Goal: Navigation & Orientation: Find specific page/section

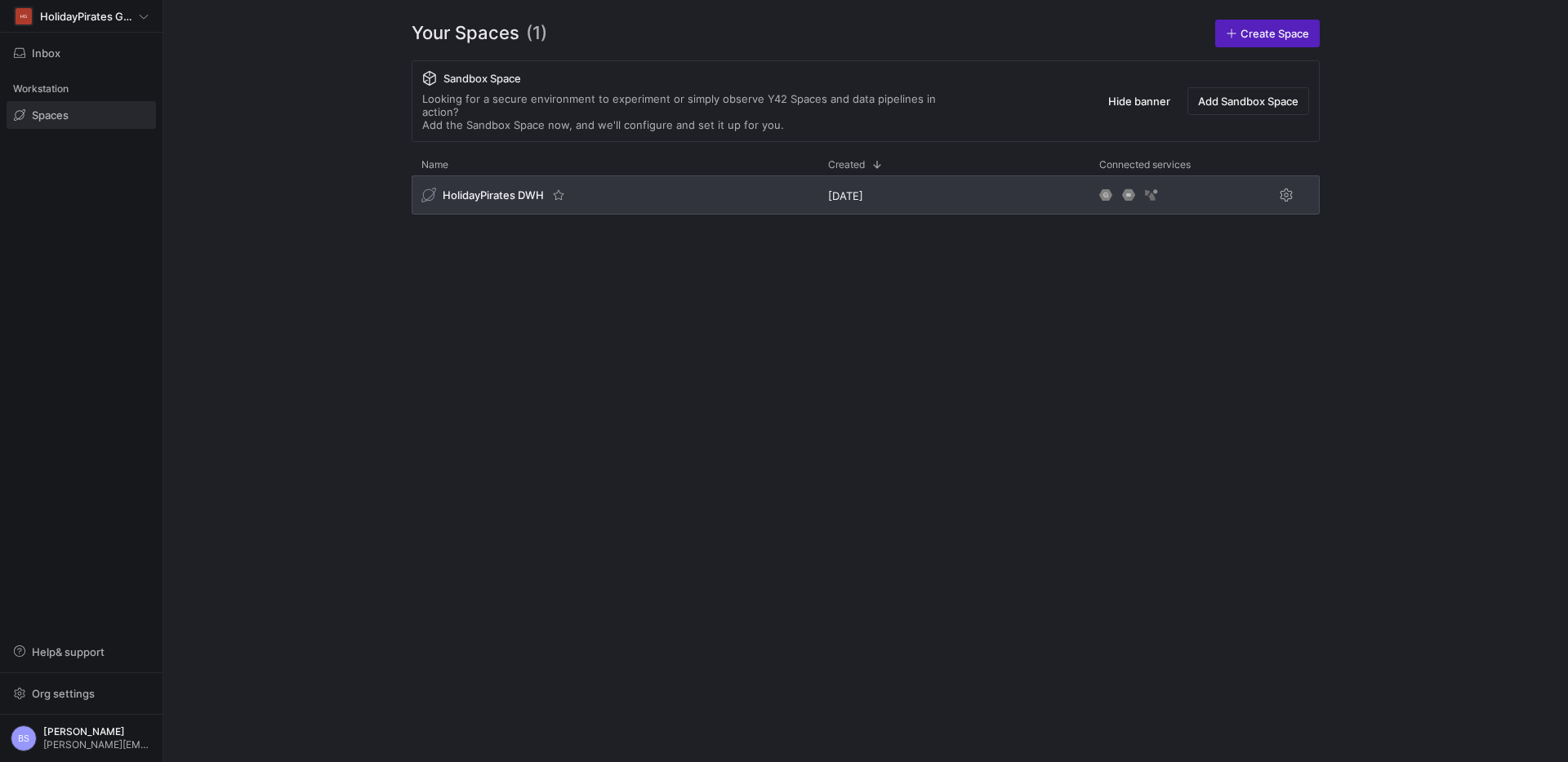
click at [613, 176] on div "HolidayPirates DWH" at bounding box center [615, 195] width 407 height 39
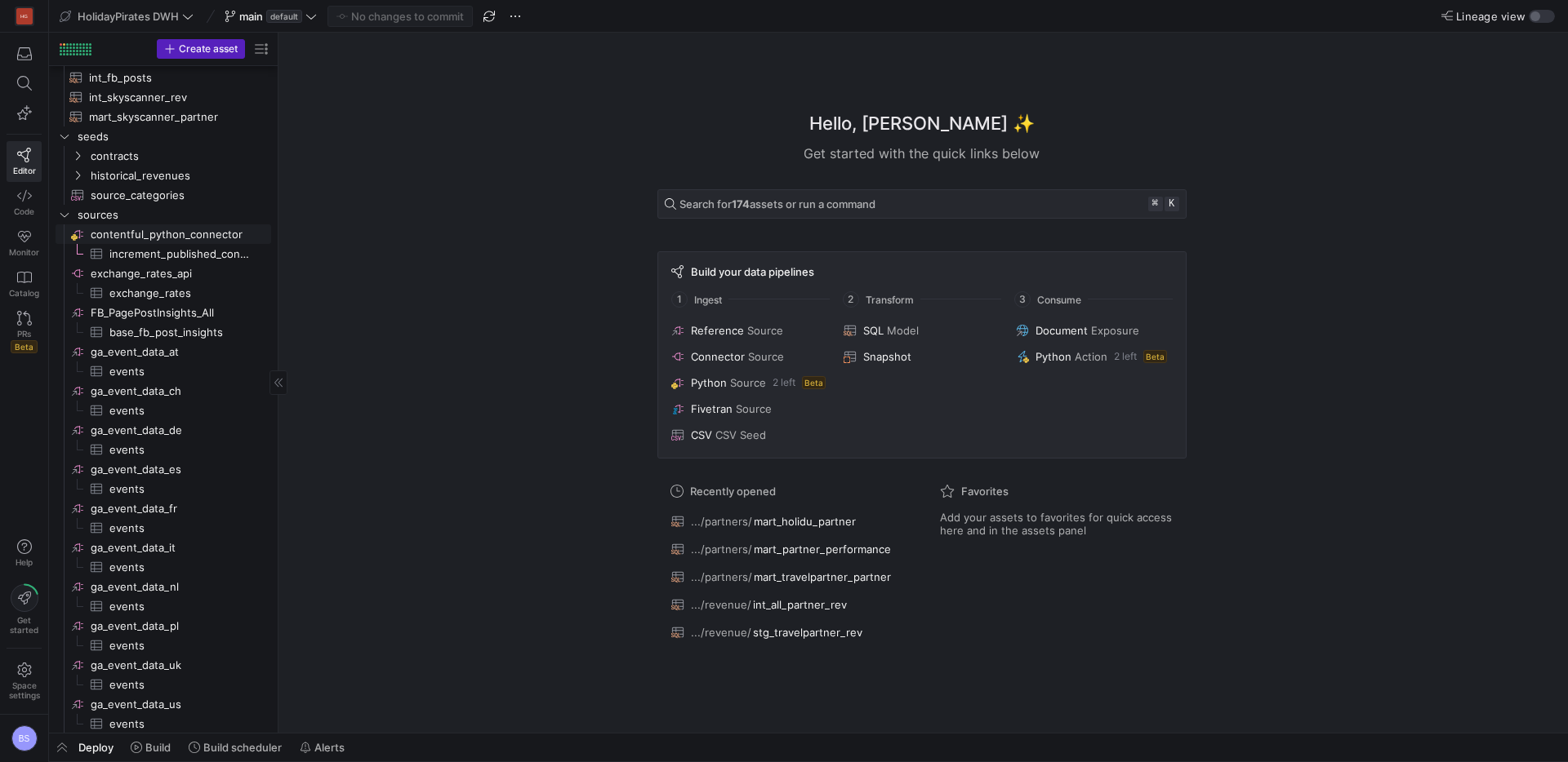
scroll to position [320, 0]
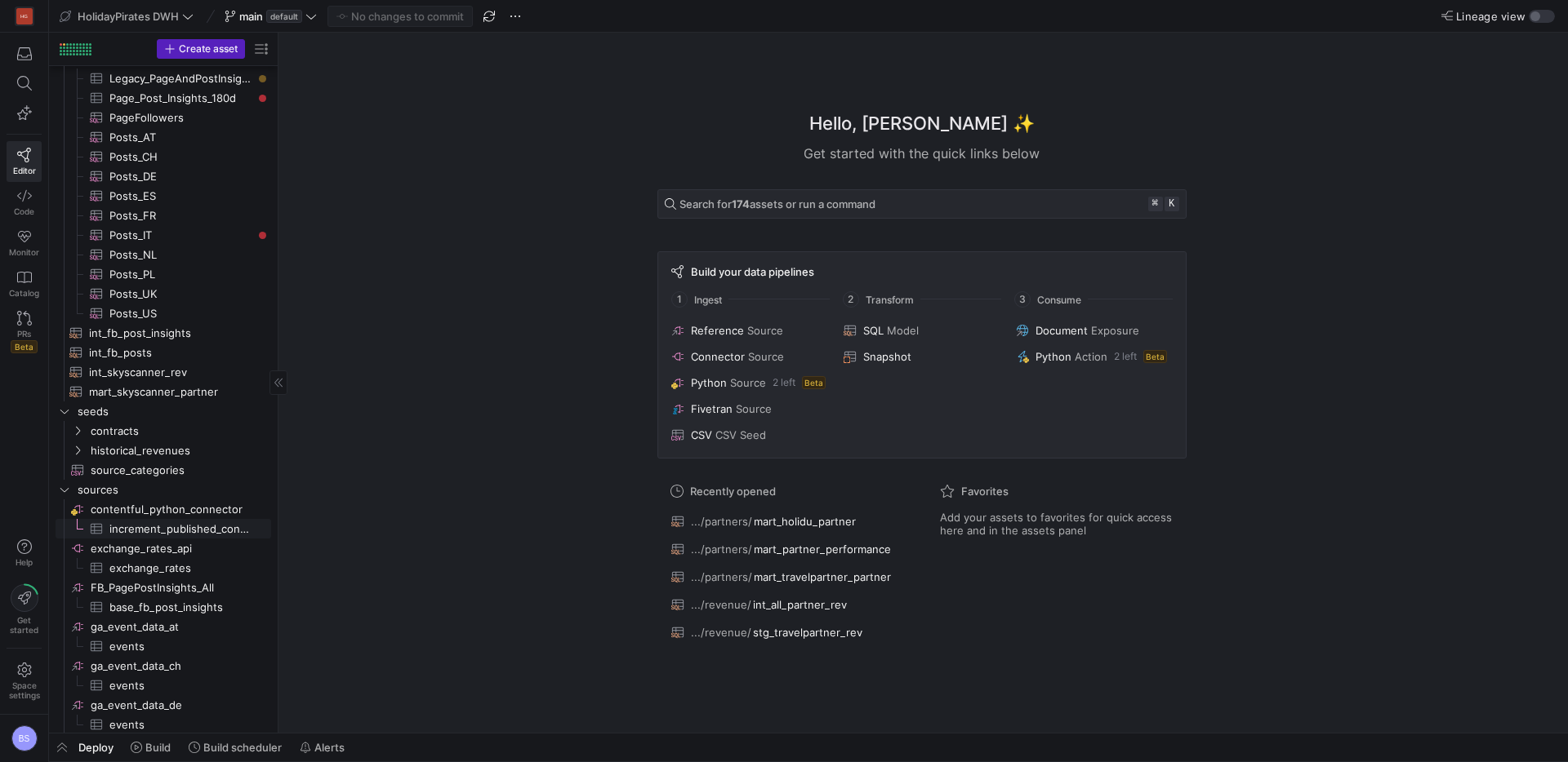
click at [190, 527] on span "increment_published_contentful_data​​​​​​​​​" at bounding box center [181, 530] width 143 height 19
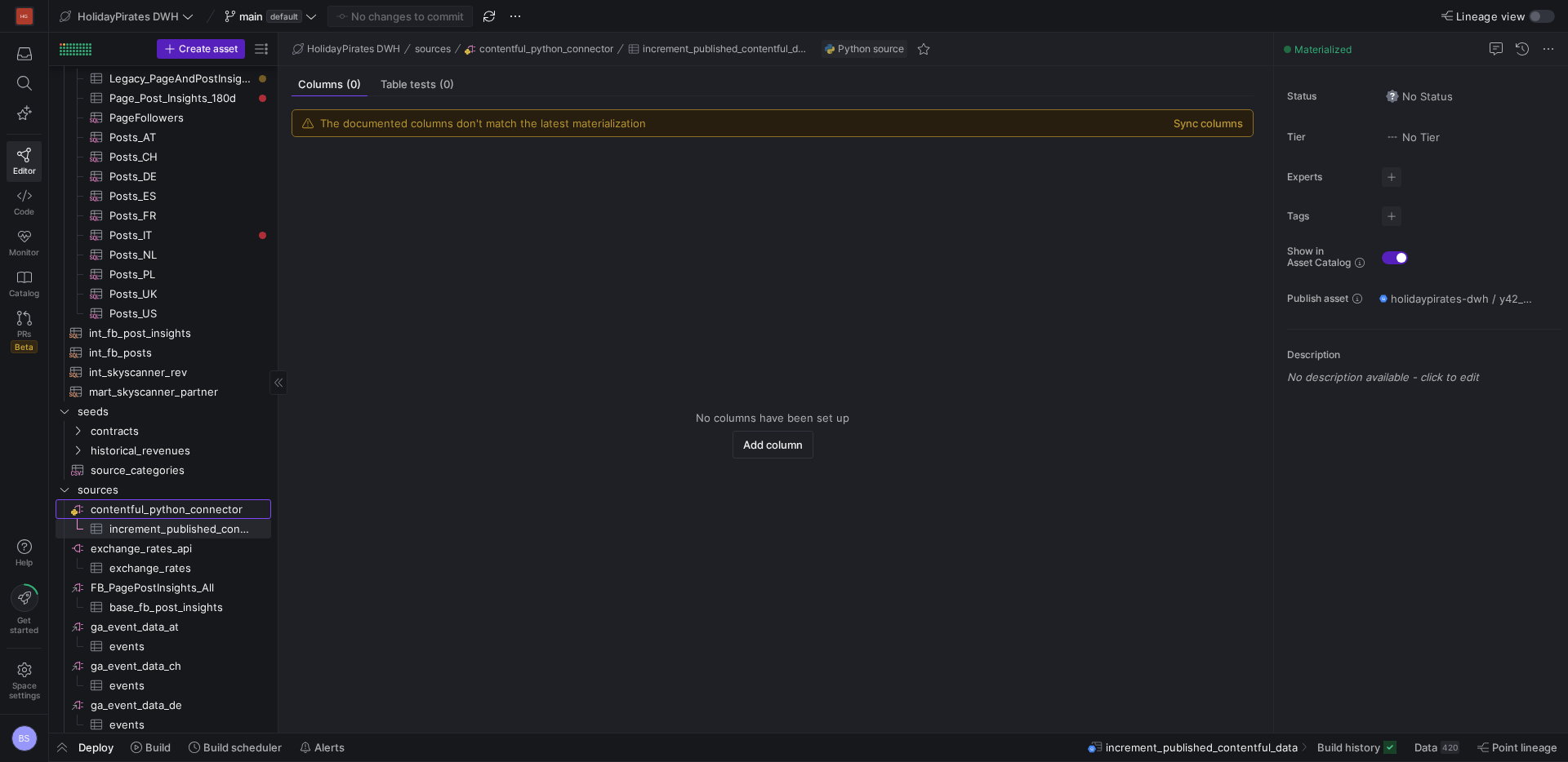
click at [195, 511] on span "contentful_python_connector​​​​​​​​" at bounding box center [179, 510] width 178 height 19
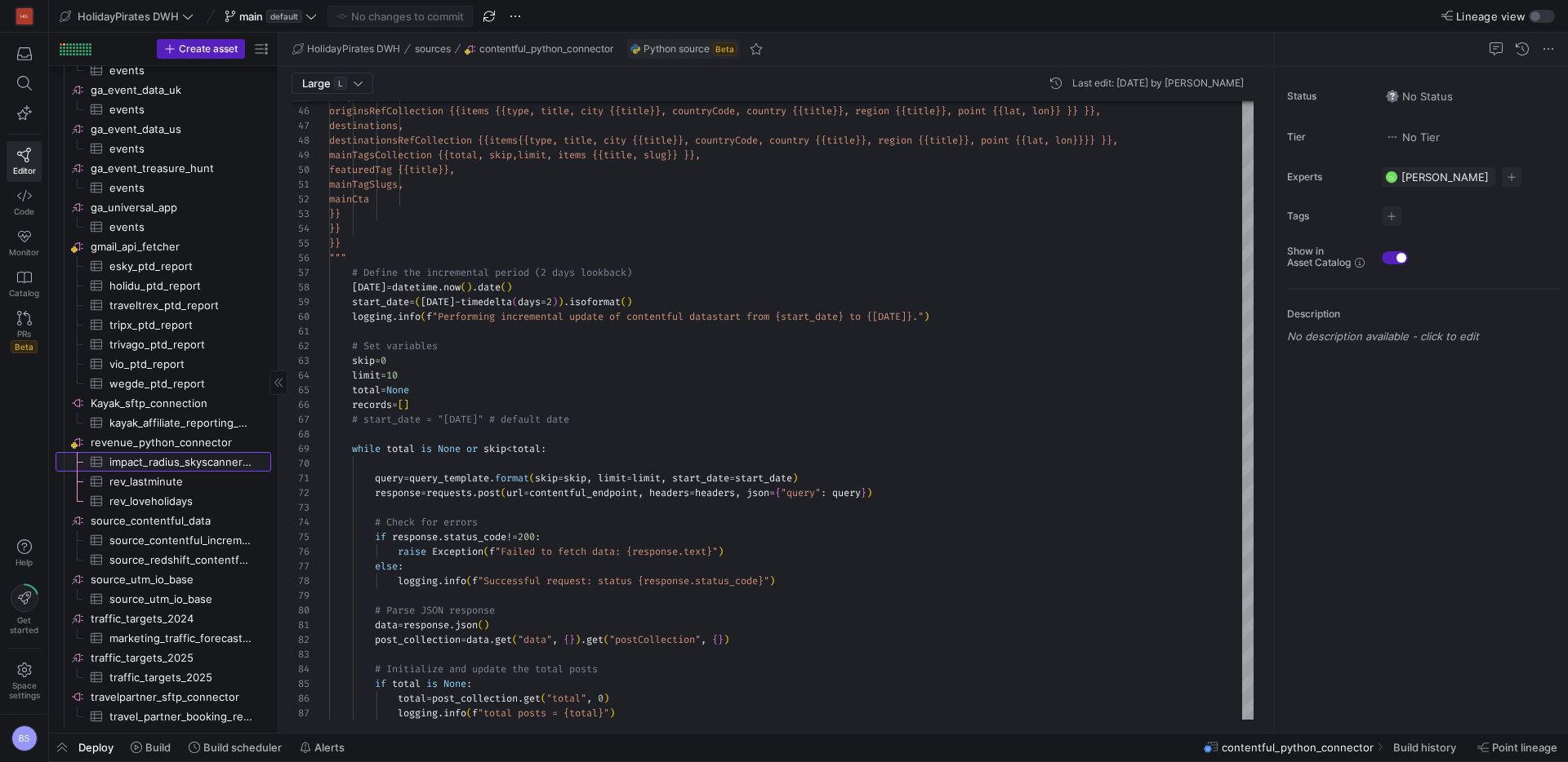
click at [160, 466] on span "impact_radius_skyscanner_revenues​​​​​​​​​" at bounding box center [181, 463] width 143 height 19
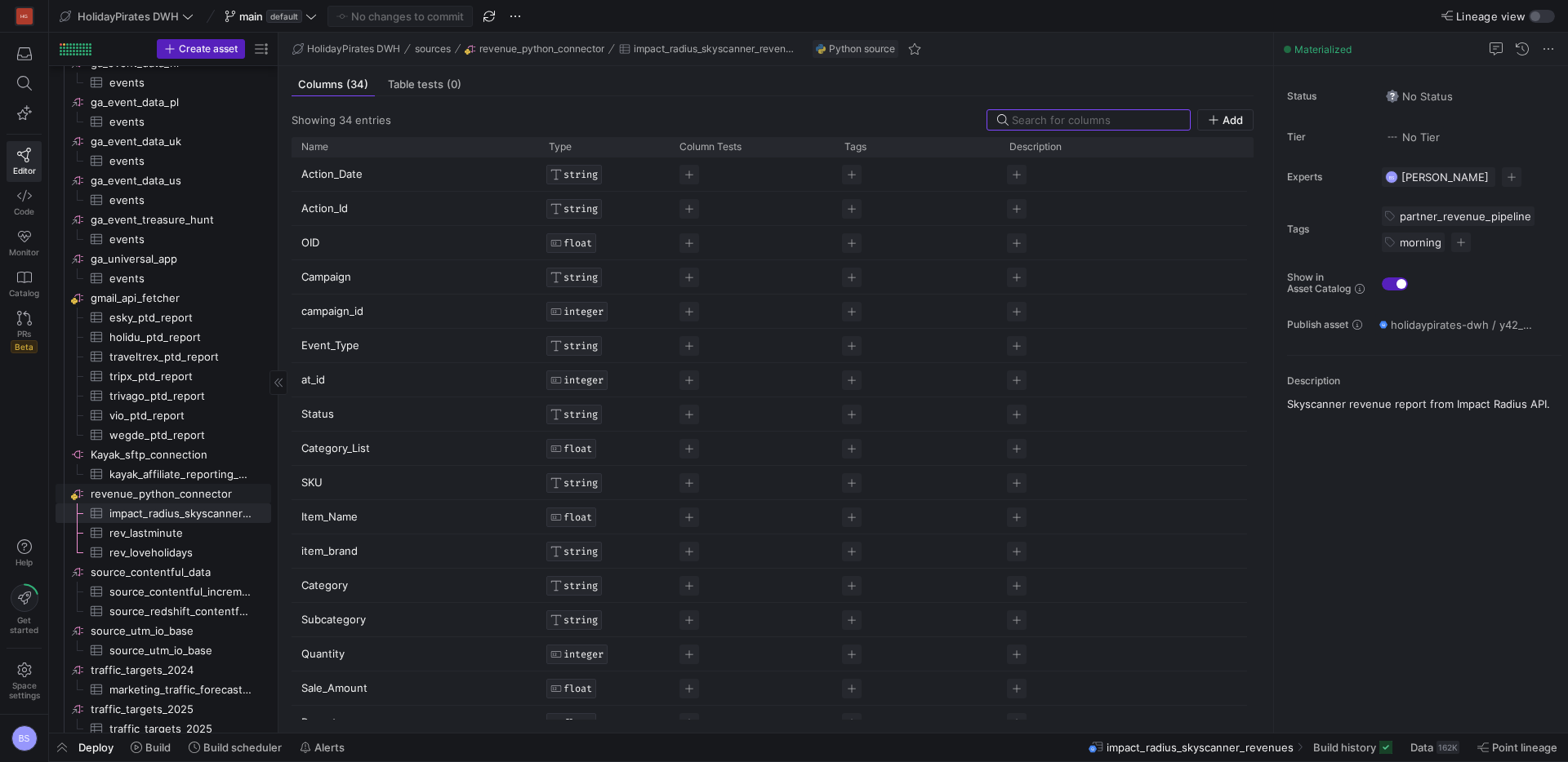
click at [181, 494] on span "revenue_python_connector​​​​​​​​" at bounding box center [179, 494] width 178 height 19
